Goal: Navigation & Orientation: Find specific page/section

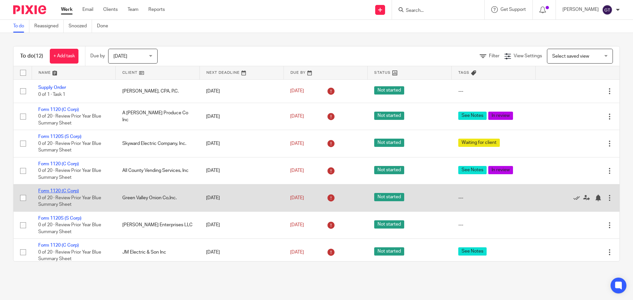
click at [65, 192] on link "Form 1120 (C Corp)" at bounding box center [58, 191] width 41 height 5
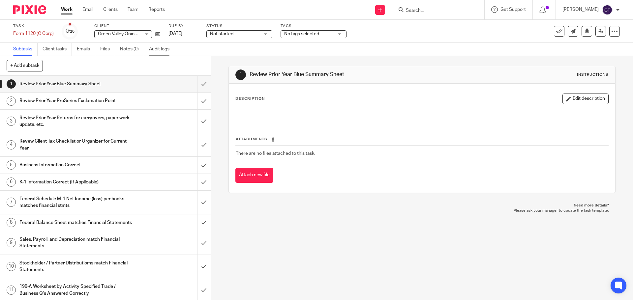
click at [165, 49] on link "Audit logs" at bounding box center [161, 49] width 25 height 13
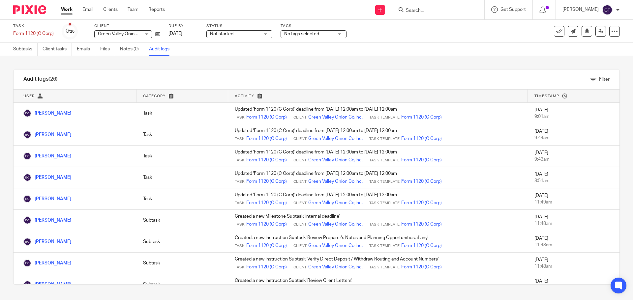
click at [65, 11] on link "Work" at bounding box center [67, 9] width 12 height 7
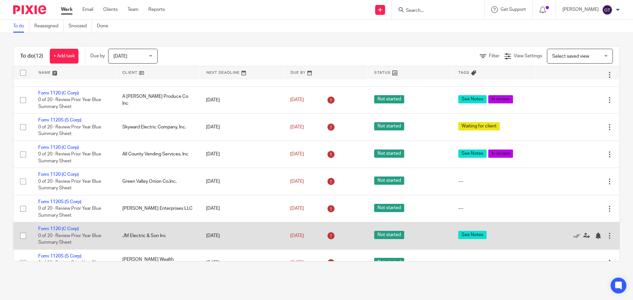
scroll to position [33, 0]
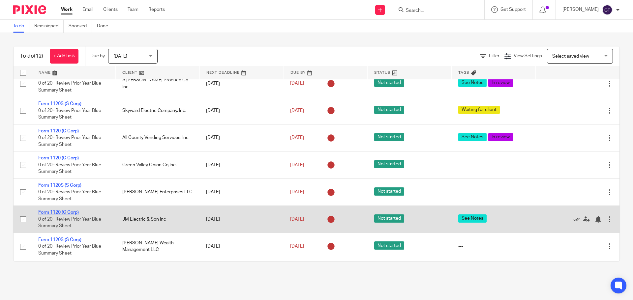
click at [65, 212] on link "Form 1120 (C Corp)" at bounding box center [58, 212] width 41 height 5
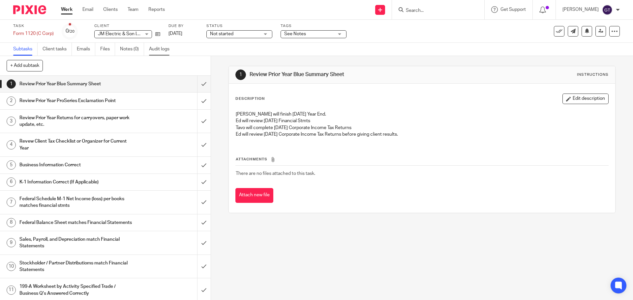
click at [162, 50] on link "Audit logs" at bounding box center [161, 49] width 25 height 13
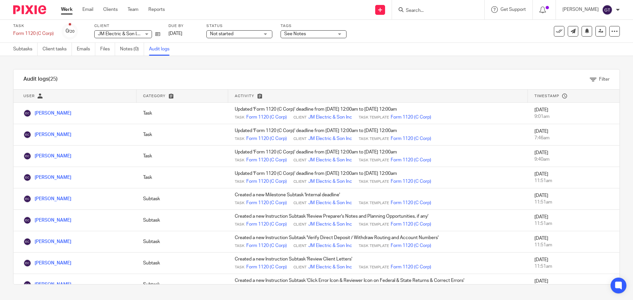
click at [69, 10] on link "Work" at bounding box center [67, 9] width 12 height 7
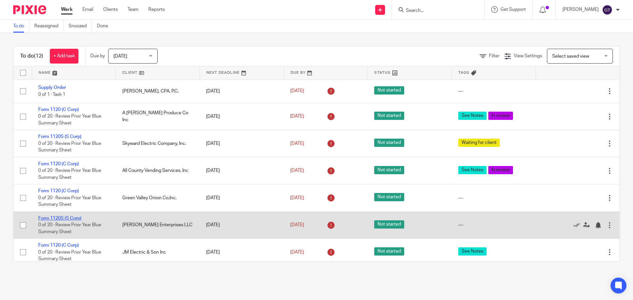
click at [62, 218] on link "Form 1120S (S Corp)" at bounding box center [59, 218] width 43 height 5
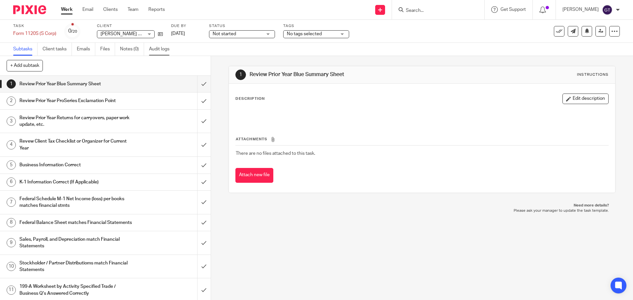
click at [161, 50] on link "Audit logs" at bounding box center [161, 49] width 25 height 13
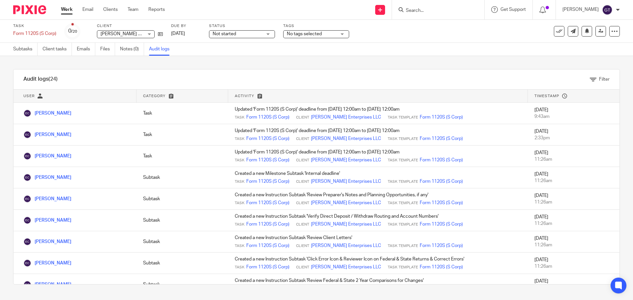
click at [69, 10] on link "Work" at bounding box center [67, 9] width 12 height 7
